Goal: Information Seeking & Learning: Check status

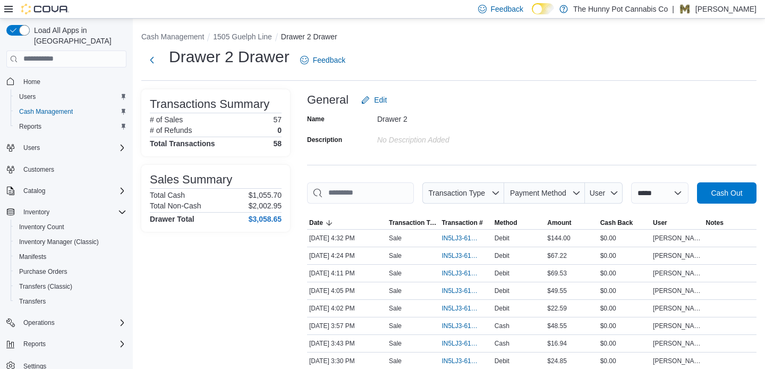
click at [557, 54] on div "Drawer 2 Drawer Feedback" at bounding box center [448, 60] width 615 height 28
click at [426, 40] on ol "Cash Management 1505 Guelph Line Drawer 2 Drawer" at bounding box center [448, 37] width 615 height 13
click at [409, 33] on ol "Cash Management 1505 Guelph Line Drawer 2 Drawer" at bounding box center [448, 37] width 615 height 13
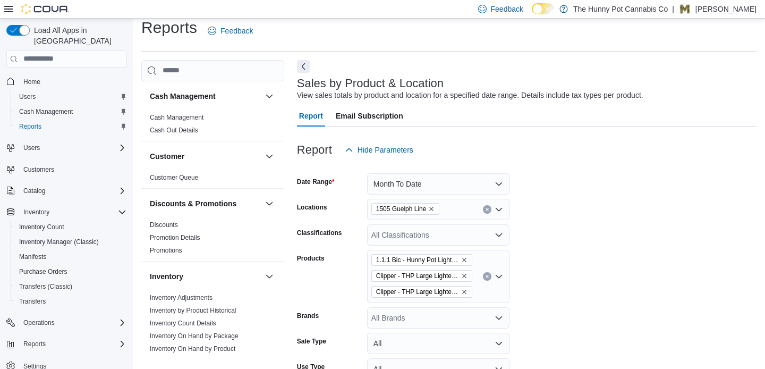
scroll to position [24, 0]
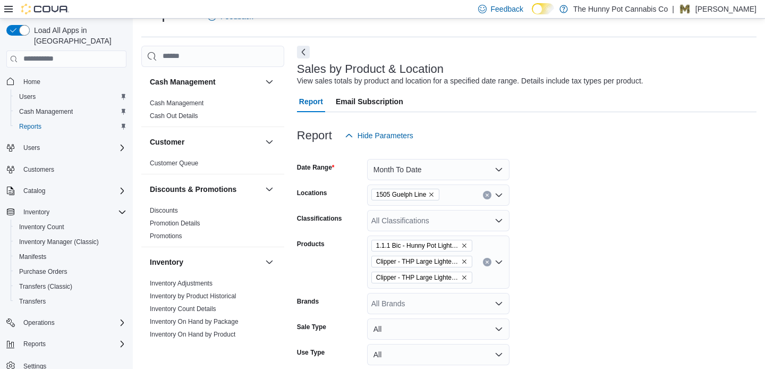
click at [469, 44] on div "Reports Feedback Cash Management Cash Management Cash Out Details Customer Cust…" at bounding box center [448, 372] width 615 height 738
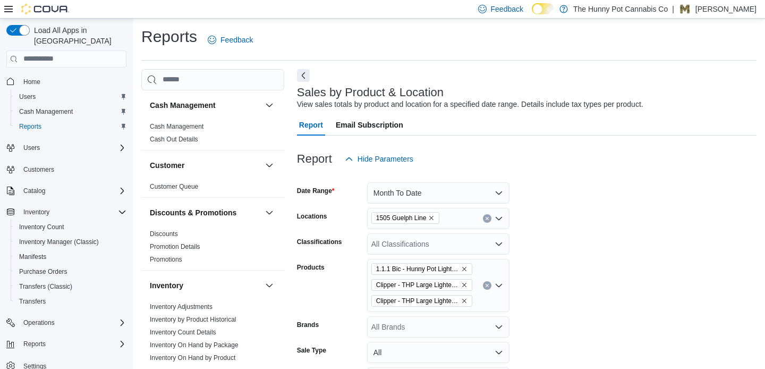
scroll to position [0, 0]
